Goal: Navigation & Orientation: Go to known website

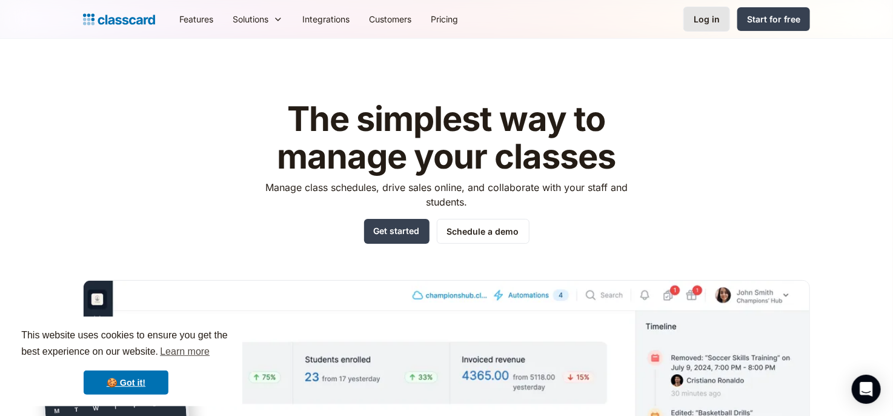
click at [714, 15] on div "Log in" at bounding box center [707, 19] width 26 height 13
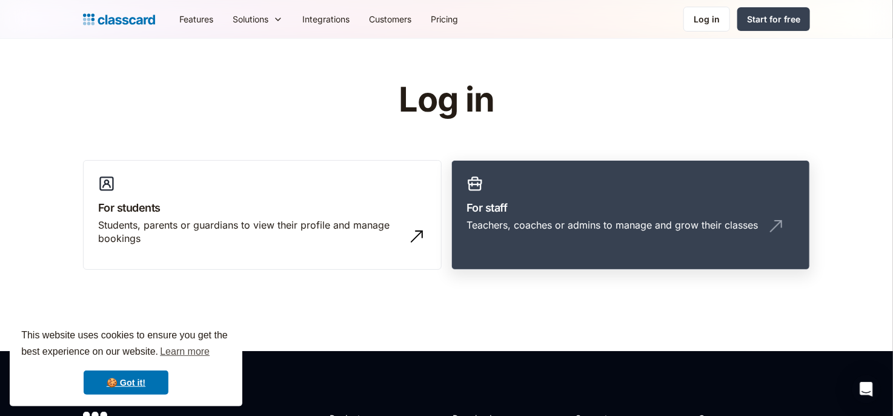
click at [535, 226] on div "Teachers, coaches or admins to manage and grow their classes" at bounding box center [612, 224] width 291 height 13
